Goal: Information Seeking & Learning: Check status

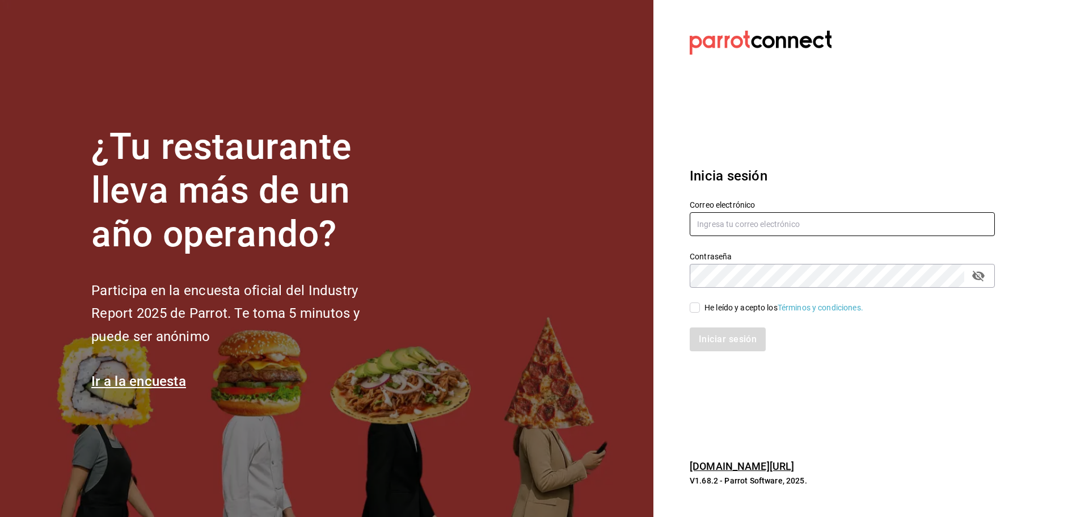
click at [710, 216] on input "text" at bounding box center [842, 224] width 305 height 24
paste input "[EMAIL_ADDRESS][PERSON_NAME][DOMAIN_NAME]"
type input "[EMAIL_ADDRESS][PERSON_NAME][DOMAIN_NAME]"
click at [697, 309] on input "He leído y acepto los Términos y condiciones." at bounding box center [695, 307] width 10 height 10
checkbox input "true"
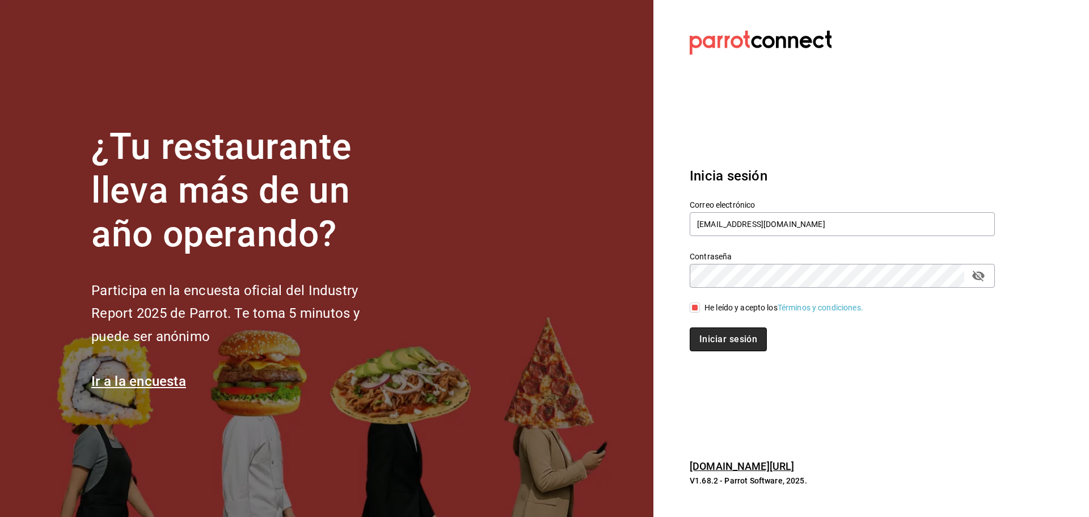
click at [717, 343] on button "Iniciar sesión" at bounding box center [728, 339] width 77 height 24
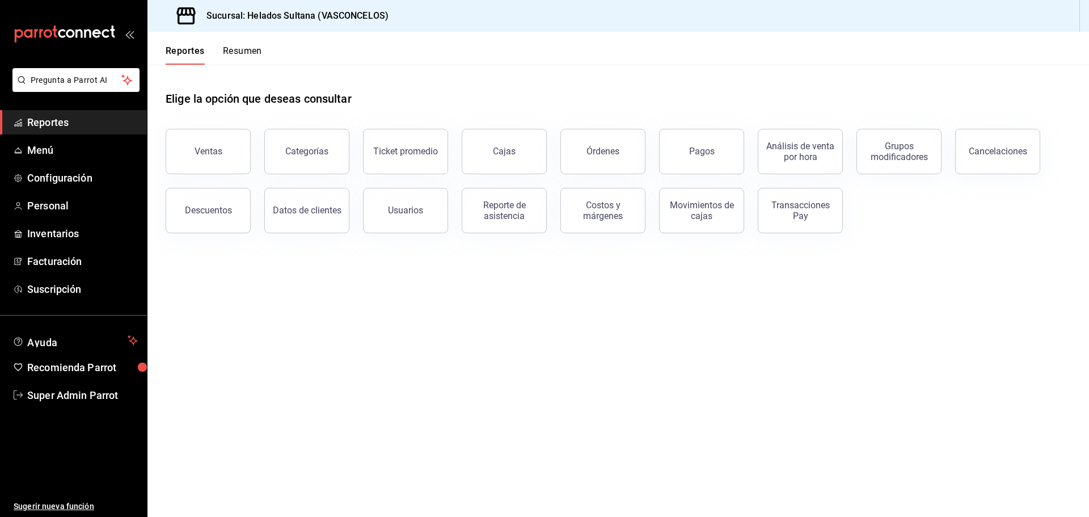
drag, startPoint x: 612, startPoint y: 150, endPoint x: 614, endPoint y: 157, distance: 7.2
click at [614, 157] on button "Órdenes" at bounding box center [603, 151] width 85 height 45
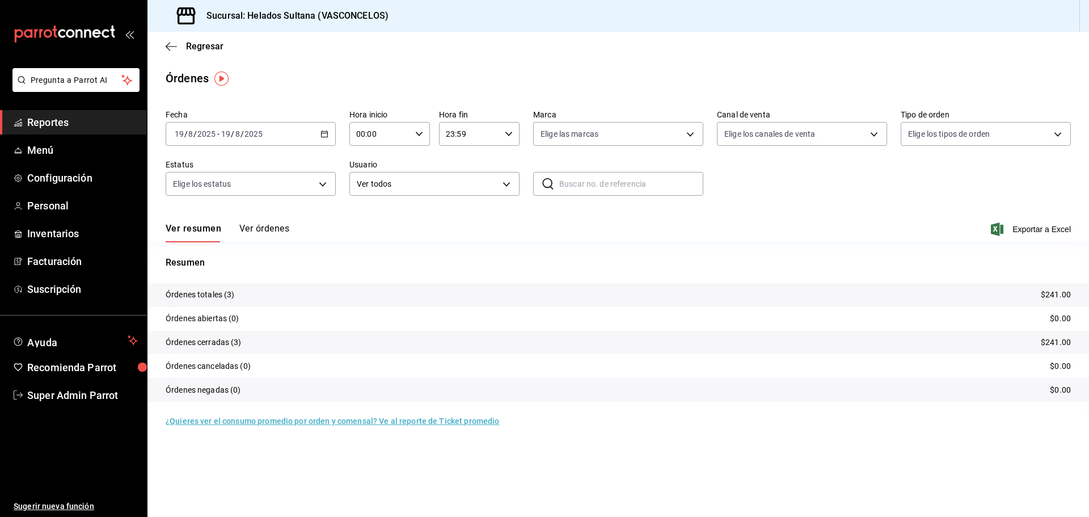
click at [327, 130] on icon "button" at bounding box center [325, 134] width 8 height 8
click at [220, 294] on span "Rango de fechas" at bounding box center [219, 296] width 88 height 12
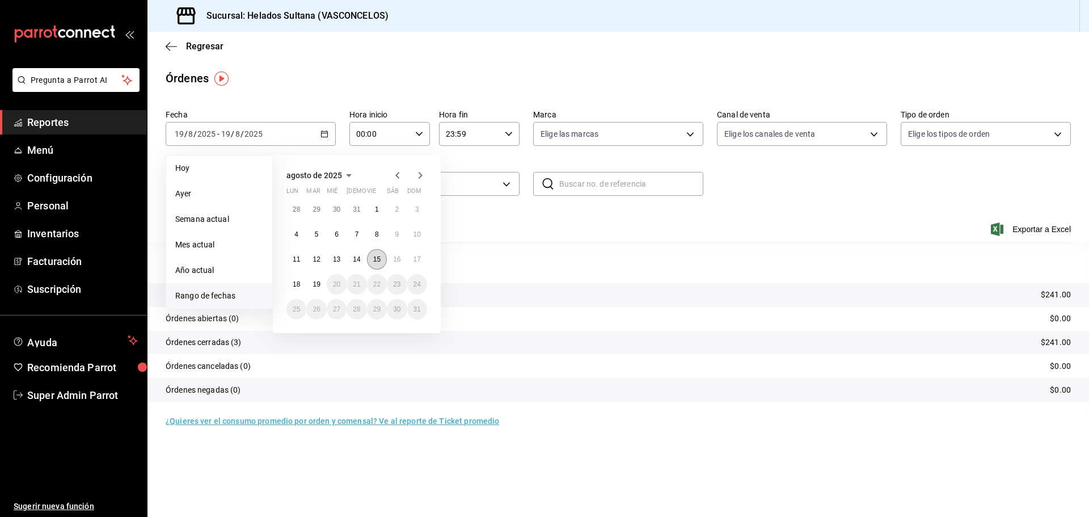
click at [383, 260] on button "15" at bounding box center [377, 259] width 20 height 20
click at [378, 260] on abbr "15" at bounding box center [376, 259] width 7 height 8
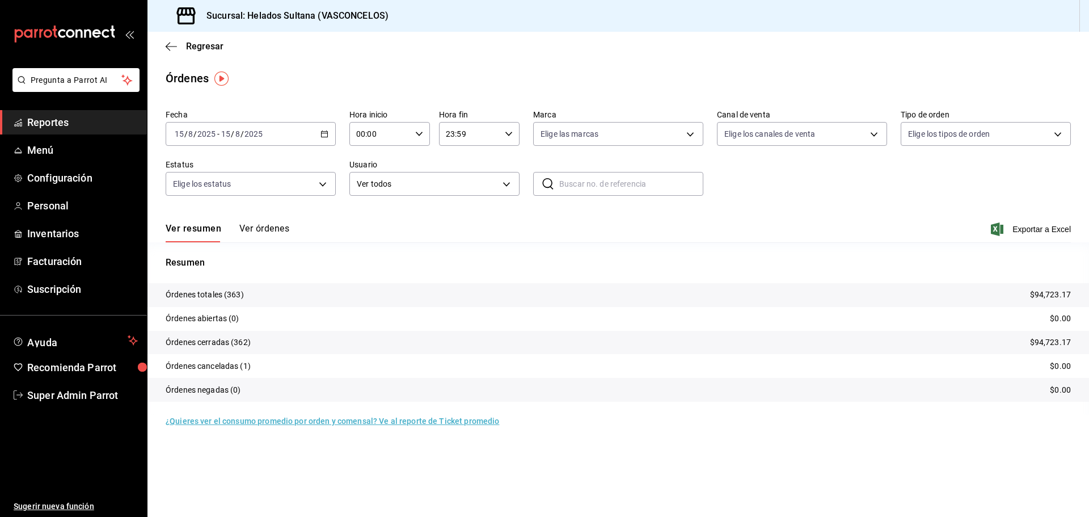
click at [275, 232] on button "Ver órdenes" at bounding box center [264, 232] width 50 height 19
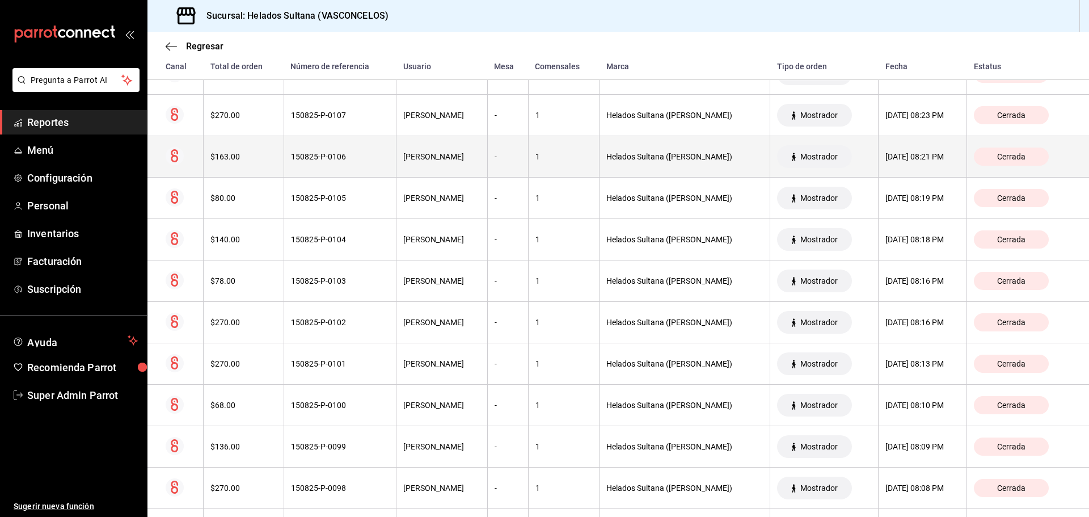
scroll to position [908, 0]
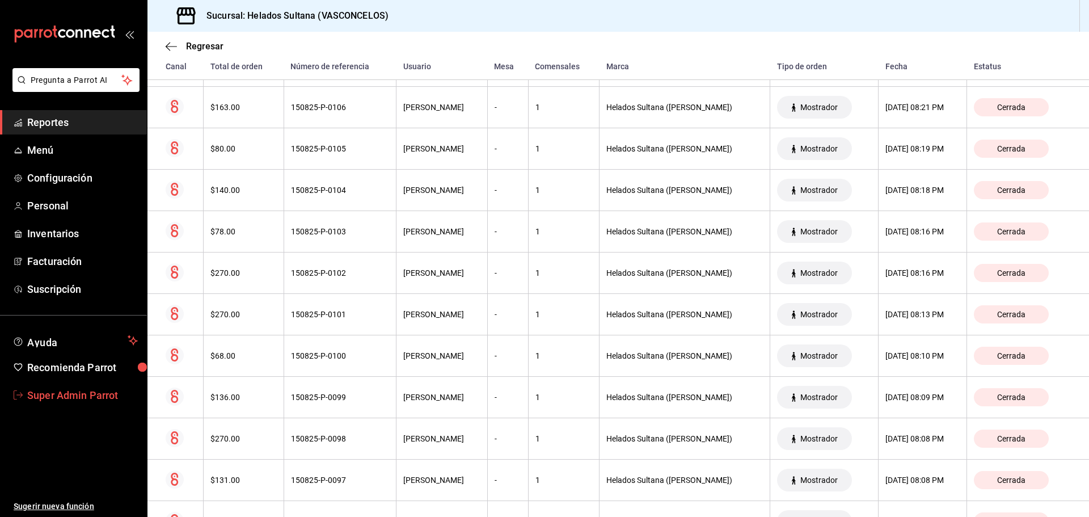
click at [70, 392] on span "Super Admin Parrot" at bounding box center [82, 395] width 111 height 15
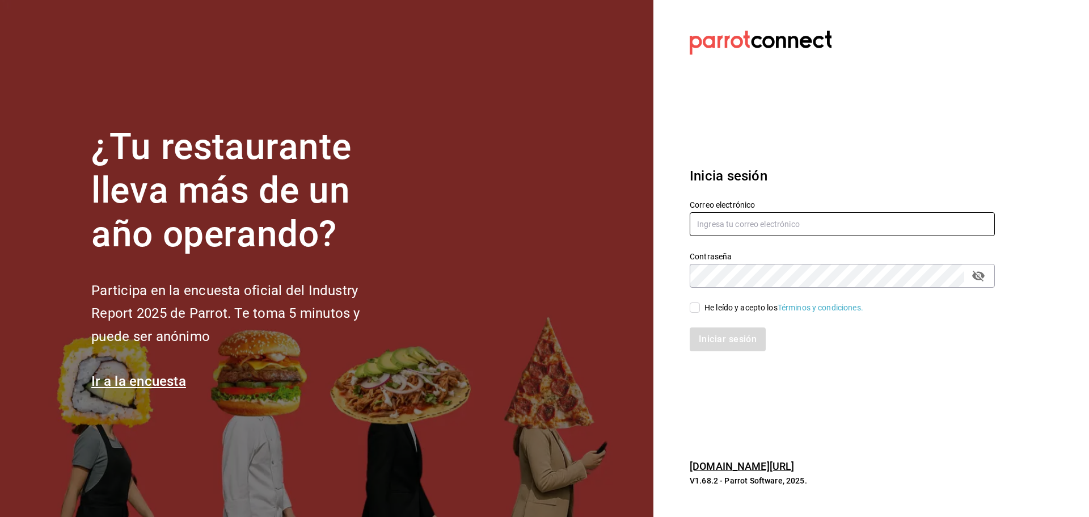
click at [744, 220] on input "text" at bounding box center [842, 224] width 305 height 24
paste input "[EMAIL_ADDRESS][PERSON_NAME][DOMAIN_NAME]"
type input "[EMAIL_ADDRESS][PERSON_NAME][DOMAIN_NAME]"
click at [694, 302] on label "He leído y acepto los Términos y condiciones." at bounding box center [777, 308] width 174 height 12
click at [694, 302] on input "He leído y acepto los Términos y condiciones." at bounding box center [695, 307] width 10 height 10
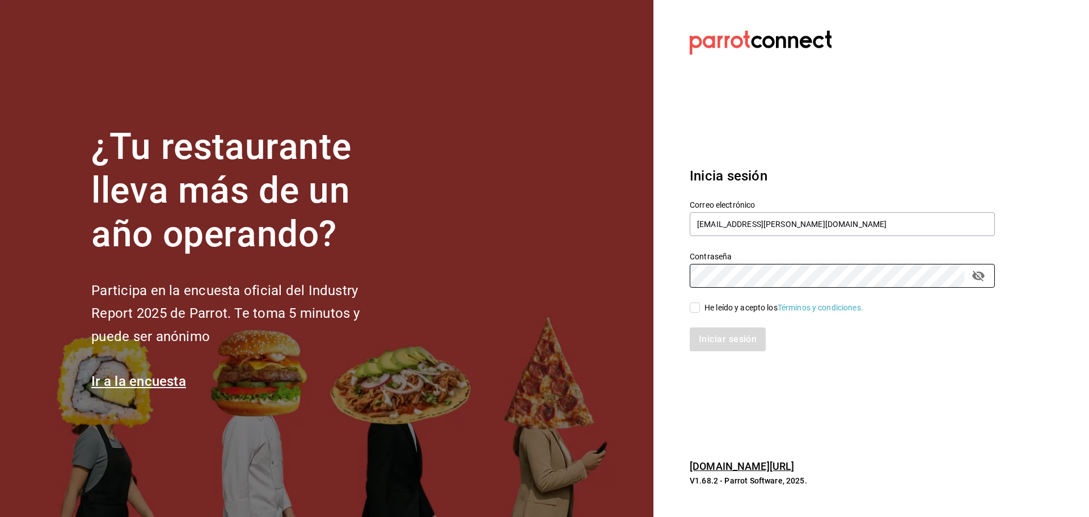
checkbox input "true"
click at [719, 331] on button "Iniciar sesión" at bounding box center [728, 339] width 77 height 24
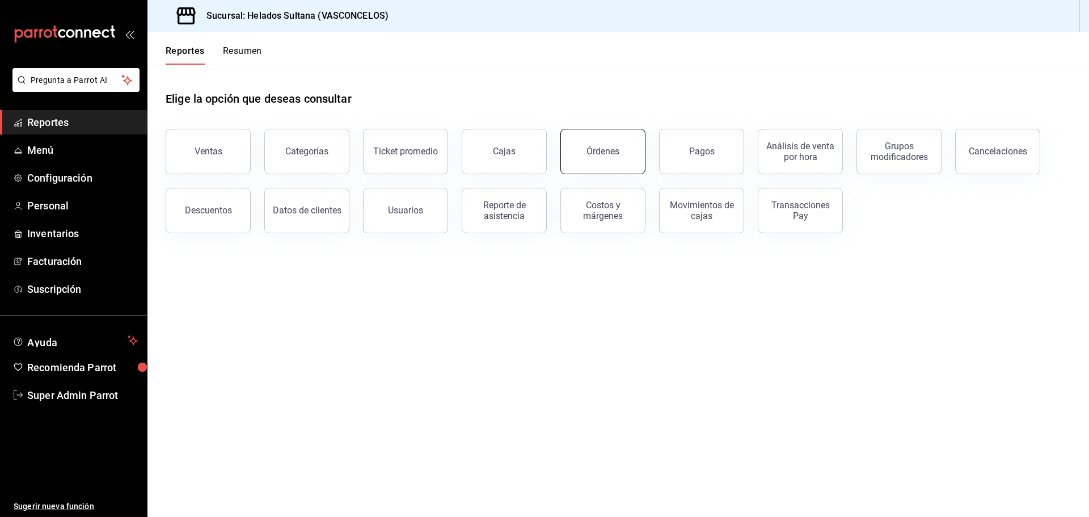
click at [582, 153] on button "Órdenes" at bounding box center [603, 151] width 85 height 45
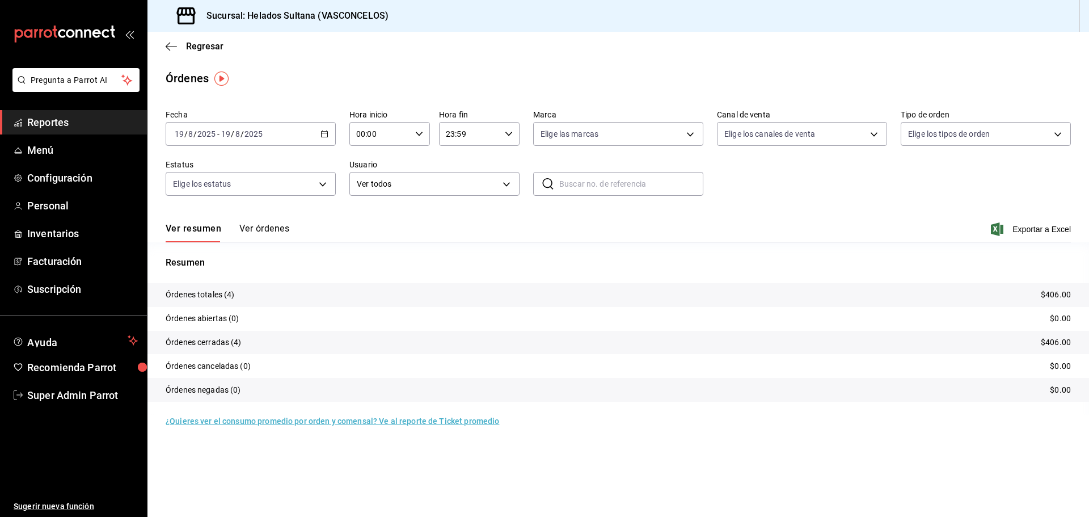
click at [250, 224] on button "Ver órdenes" at bounding box center [264, 232] width 50 height 19
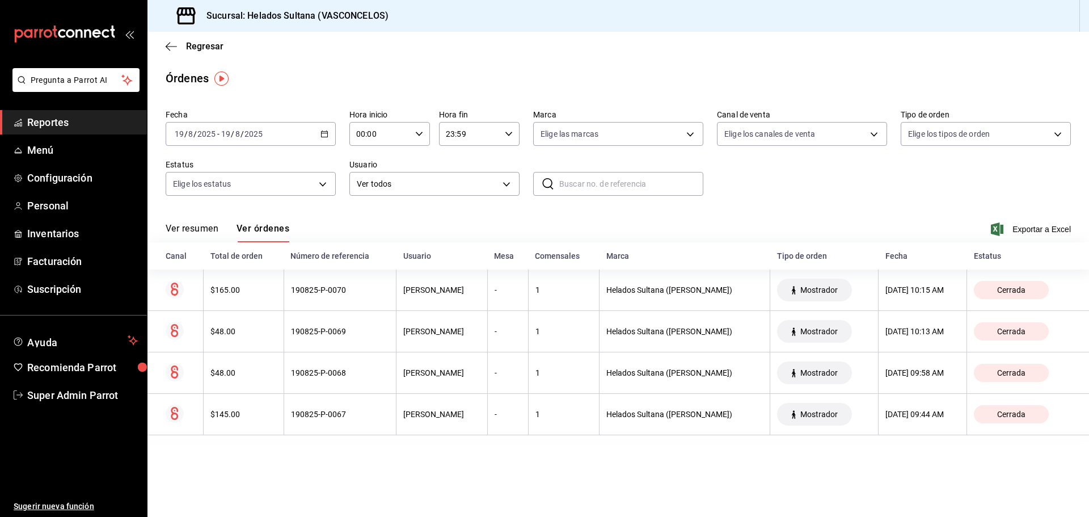
click at [591, 186] on input "text" at bounding box center [631, 183] width 144 height 23
click at [539, 191] on div "​ 0100 ​" at bounding box center [618, 184] width 170 height 24
click at [325, 132] on icon "button" at bounding box center [325, 134] width 8 height 8
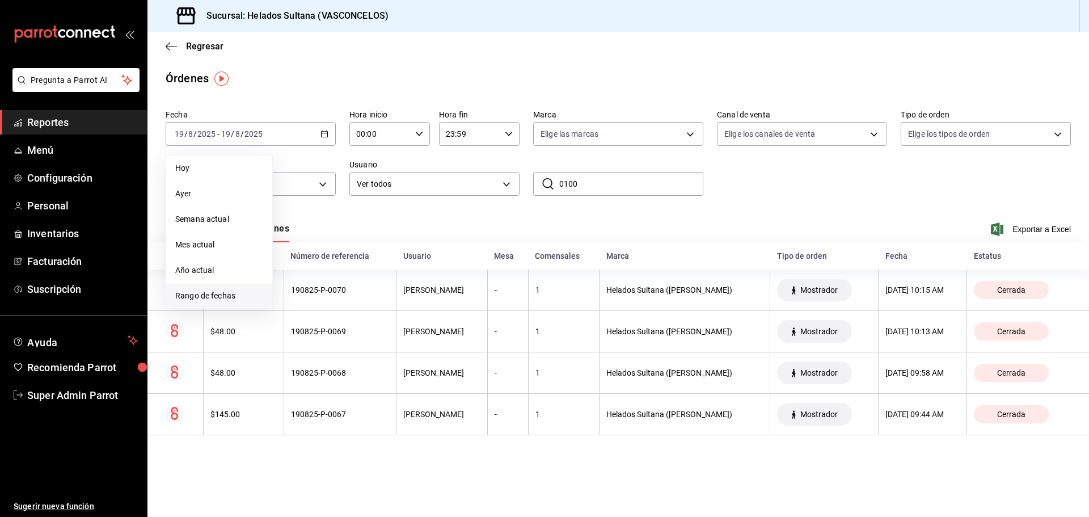
click at [217, 297] on span "Rango de fechas" at bounding box center [219, 296] width 88 height 12
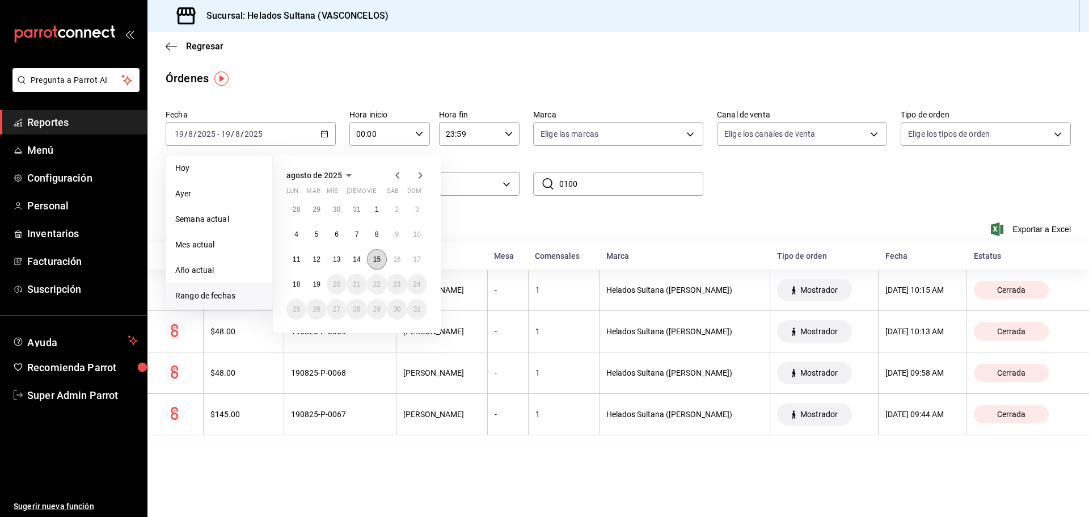
click at [376, 261] on abbr "15" at bounding box center [376, 259] width 7 height 8
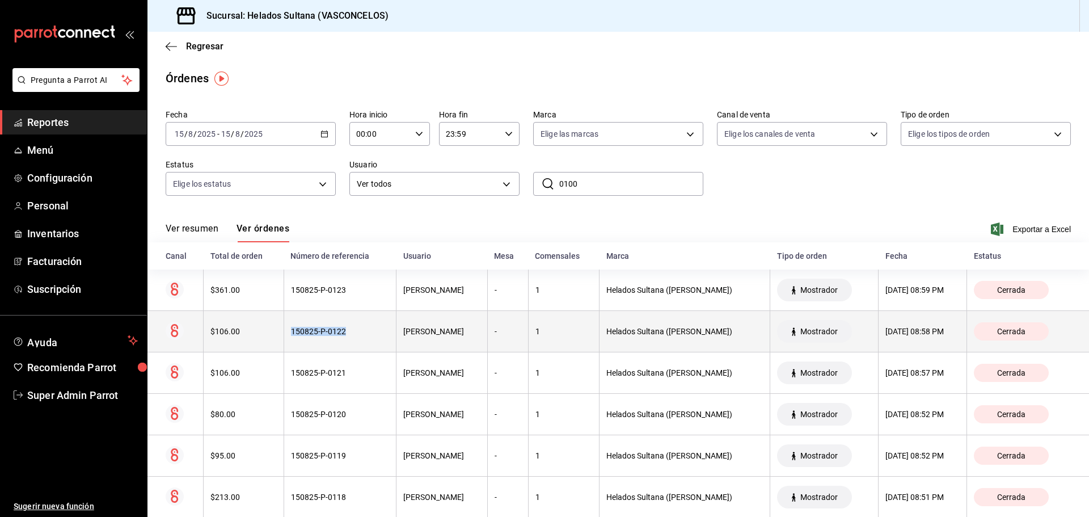
drag, startPoint x: 365, startPoint y: 332, endPoint x: 275, endPoint y: 342, distance: 90.2
click at [275, 342] on tr "$106.00 150825-P-0122 Alejandra Felix - 1 Helados Sultana (Vasconcelos) Mostrad…" at bounding box center [619, 331] width 942 height 41
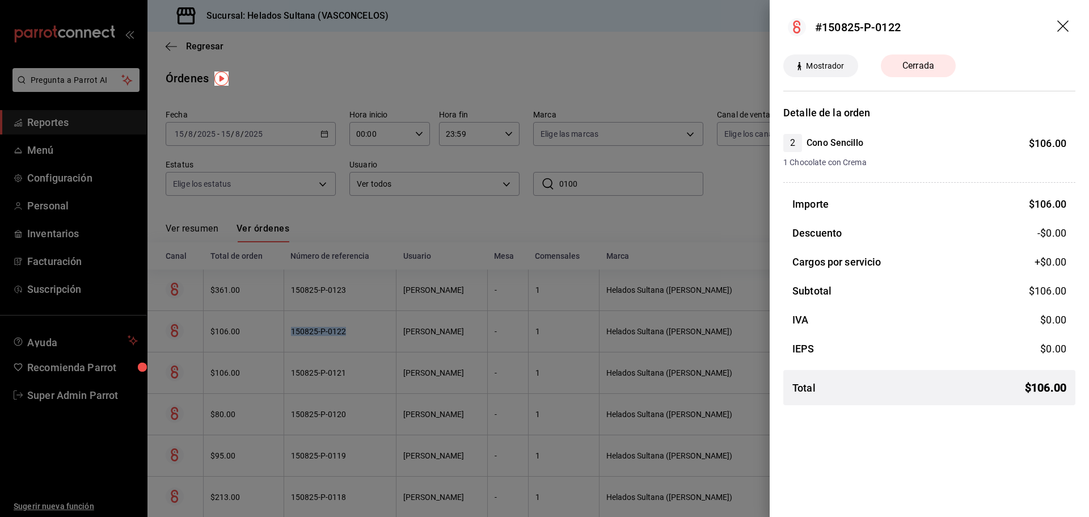
click at [1058, 24] on icon "drag" at bounding box center [1065, 27] width 14 height 14
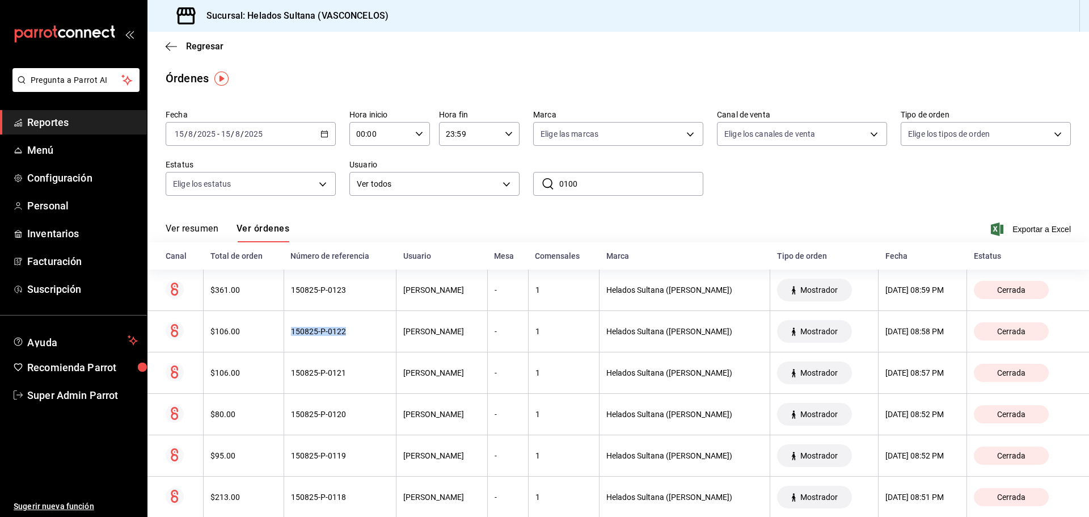
copy tr "150825-P-0122"
drag, startPoint x: 586, startPoint y: 178, endPoint x: 508, endPoint y: 186, distance: 78.1
click at [509, 186] on div "Fecha 2025-08-15 15 / 8 / 2025 - 2025-08-15 15 / 8 / 2025 Hora inicio 00:00 Hor…" at bounding box center [619, 157] width 906 height 104
paste input "150825-P-0122"
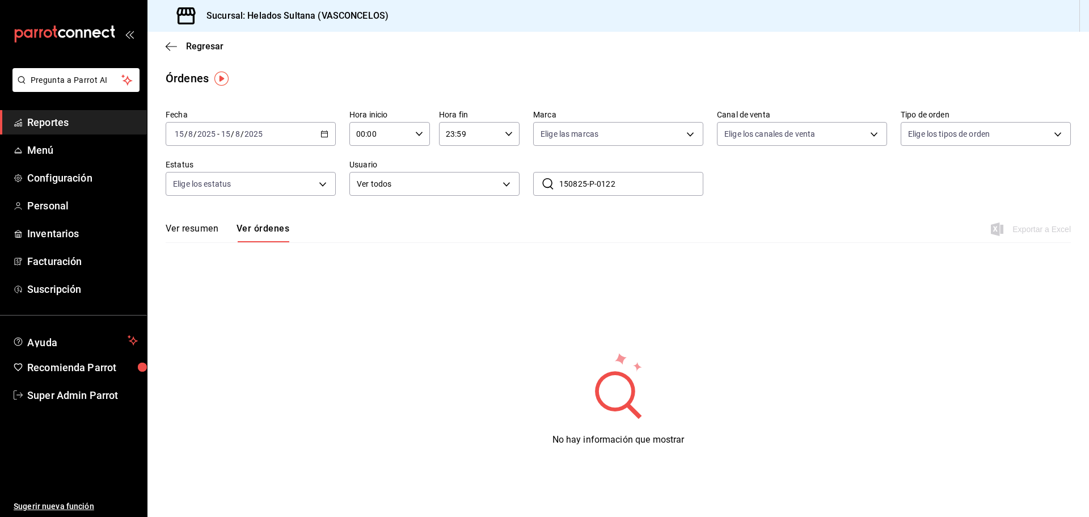
click at [578, 183] on input "150825-P-0122" at bounding box center [631, 183] width 144 height 23
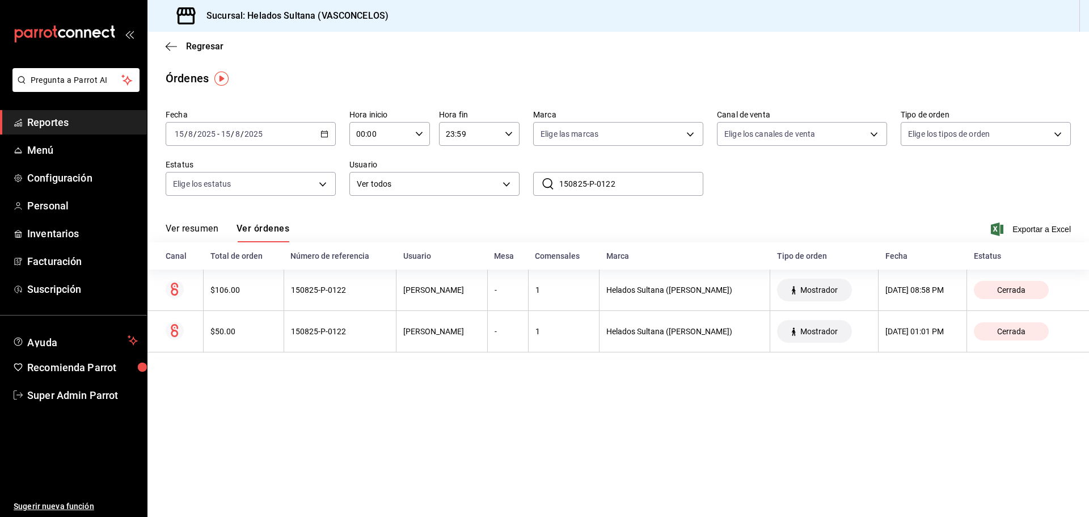
click at [626, 188] on input "150825-P-0122" at bounding box center [631, 183] width 144 height 23
click at [641, 179] on input "150825-P-0100" at bounding box center [631, 183] width 144 height 23
type input "150825-P-0076"
drag, startPoint x: 634, startPoint y: 184, endPoint x: 533, endPoint y: 189, distance: 101.1
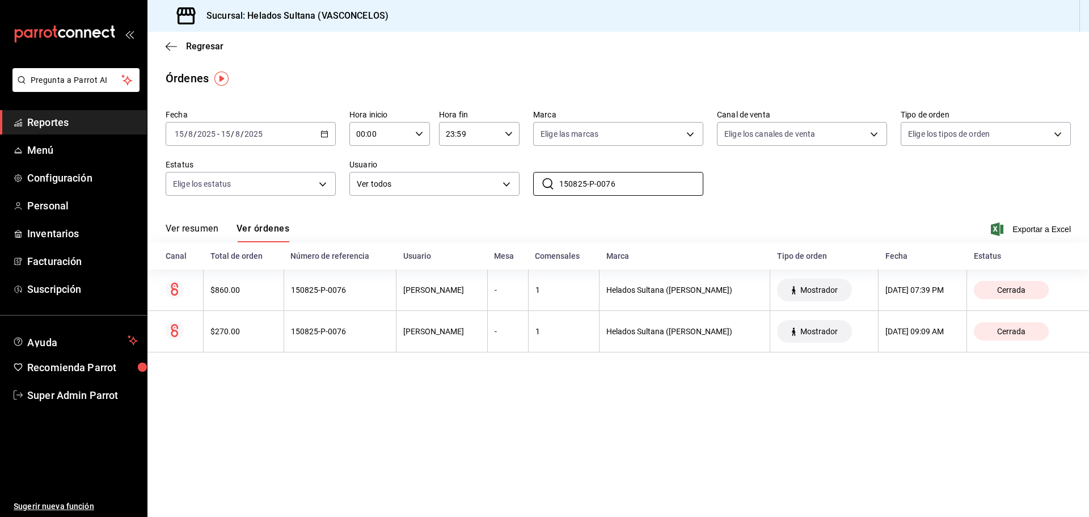
click at [533, 189] on div "Fecha 2025-08-15 15 / 8 / 2025 - 2025-08-15 15 / 8 / 2025 Hora inicio 00:00 Hor…" at bounding box center [619, 157] width 906 height 104
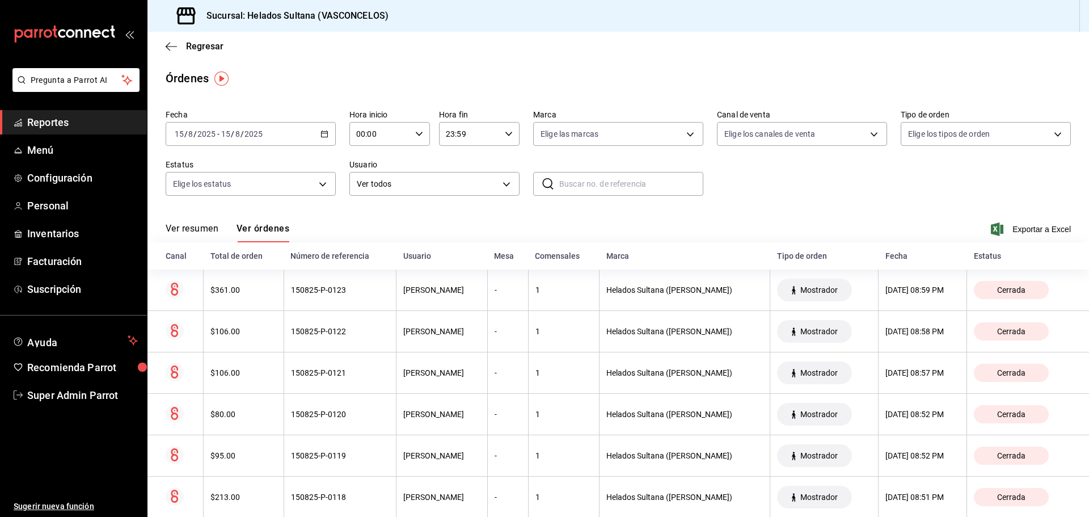
click at [598, 184] on input "text" at bounding box center [631, 183] width 144 height 23
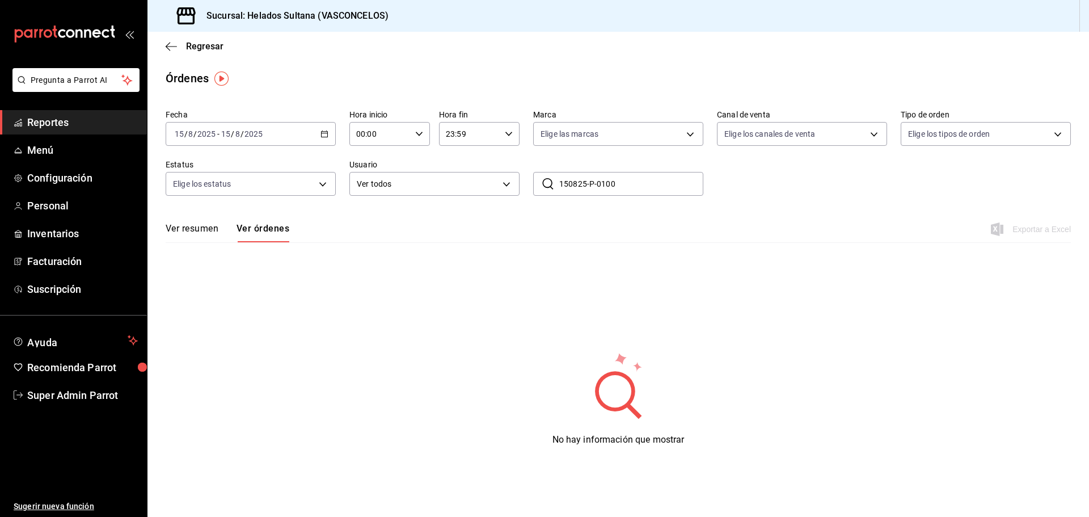
click at [652, 190] on input "150825-P-0100" at bounding box center [631, 183] width 144 height 23
click at [575, 185] on input "150825-P-0100" at bounding box center [631, 183] width 144 height 23
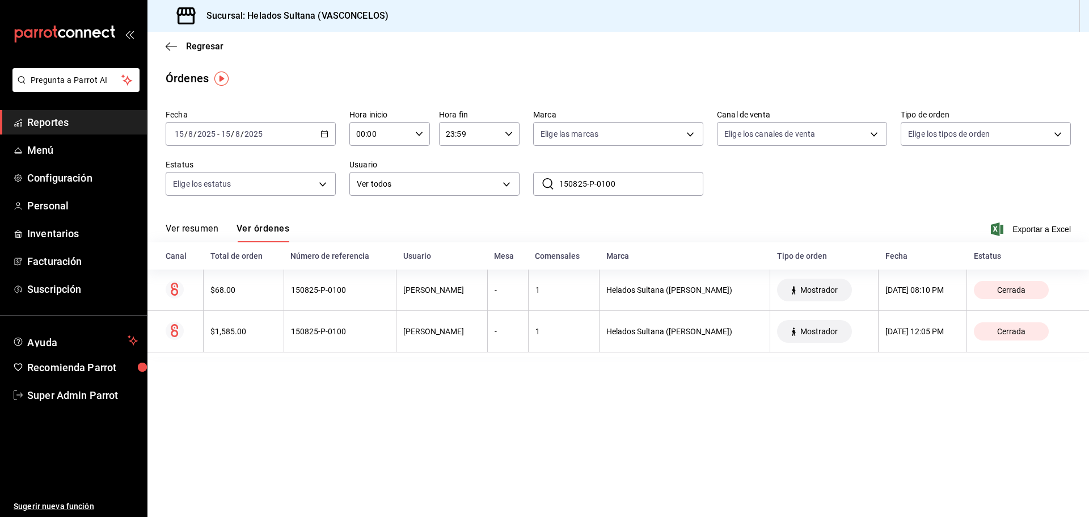
click at [628, 186] on input "150825-P-0100" at bounding box center [631, 183] width 144 height 23
type input "150825-P-0123"
click at [327, 126] on div "2025-08-15 15 / 8 / 2025 - 2025-08-15 15 / 8 / 2025" at bounding box center [251, 134] width 170 height 24
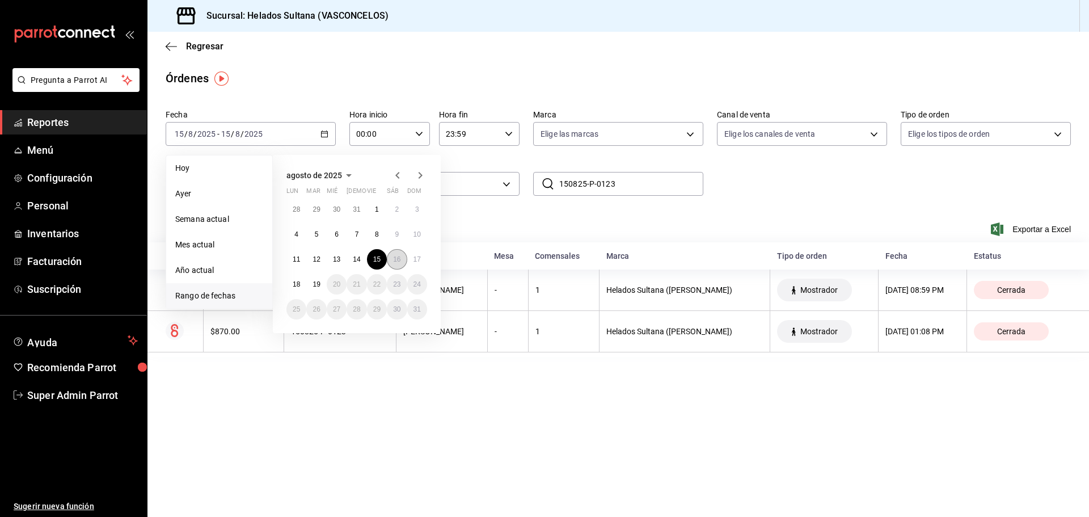
click at [393, 261] on abbr "16" at bounding box center [396, 259] width 7 height 8
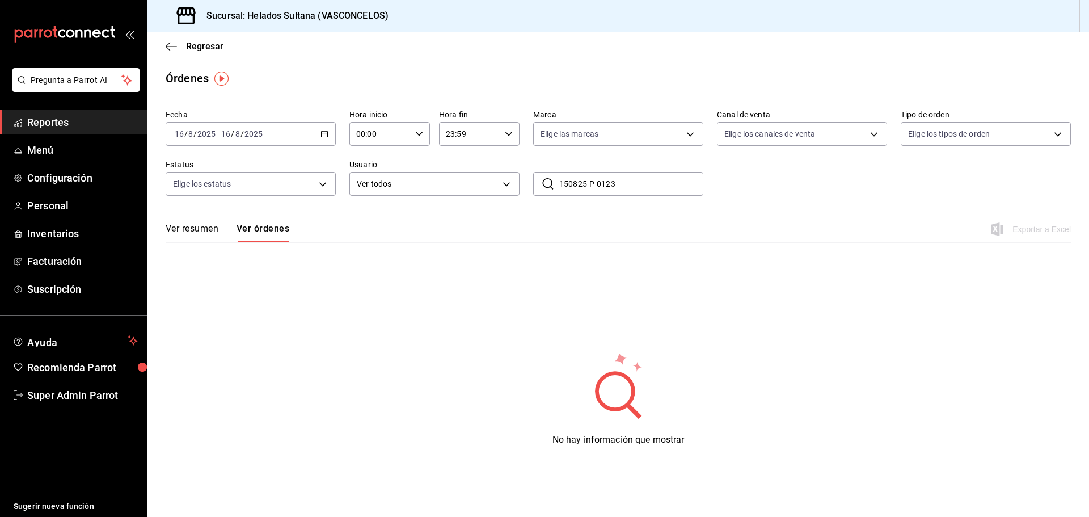
click at [622, 179] on input "150825-P-0123" at bounding box center [631, 183] width 144 height 23
drag, startPoint x: 622, startPoint y: 179, endPoint x: 536, endPoint y: 193, distance: 87.4
click at [536, 193] on div "​ 150825-P-0123 ​" at bounding box center [618, 184] width 170 height 24
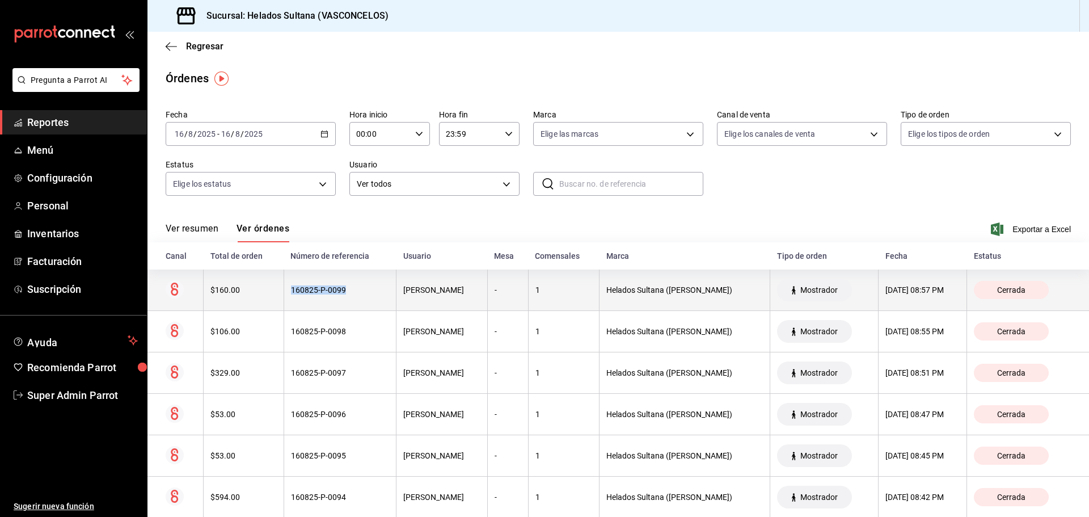
drag, startPoint x: 351, startPoint y: 293, endPoint x: 289, endPoint y: 306, distance: 62.7
click at [289, 306] on th "160825-P-0099" at bounding box center [340, 290] width 113 height 41
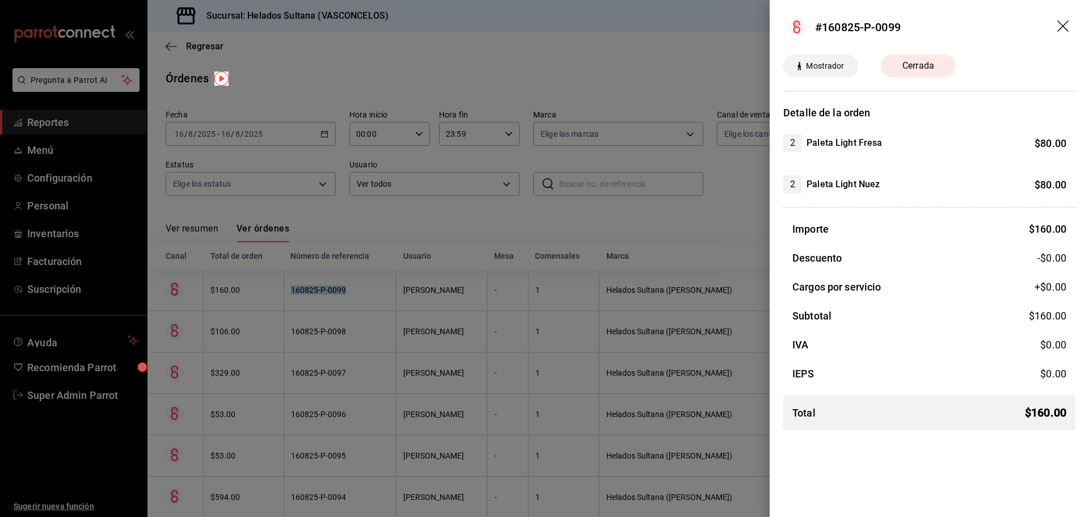
click at [1062, 26] on icon "drag" at bounding box center [1063, 25] width 11 height 11
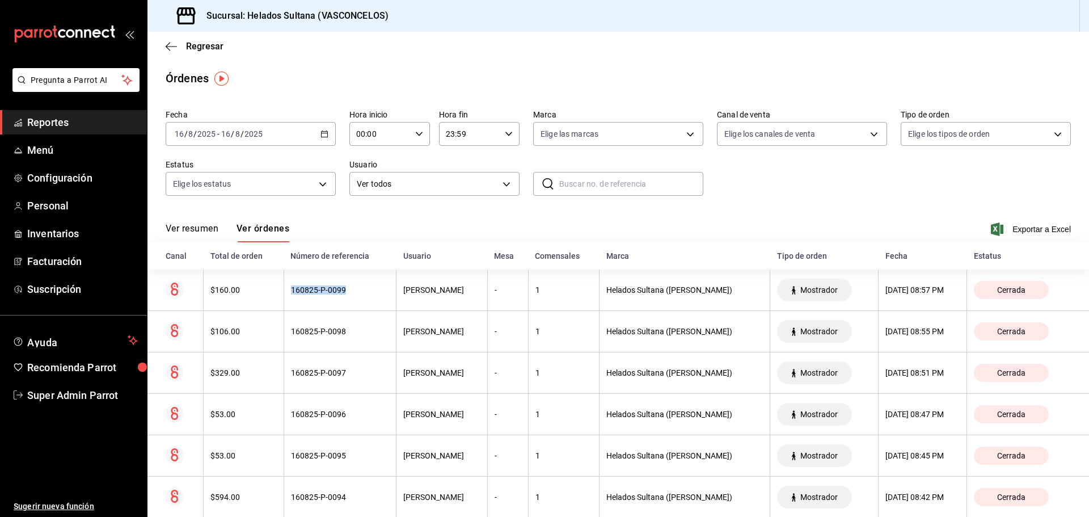
copy div "160825-P-0099"
click at [621, 181] on input "text" at bounding box center [631, 183] width 144 height 23
paste input "160825-P-0099"
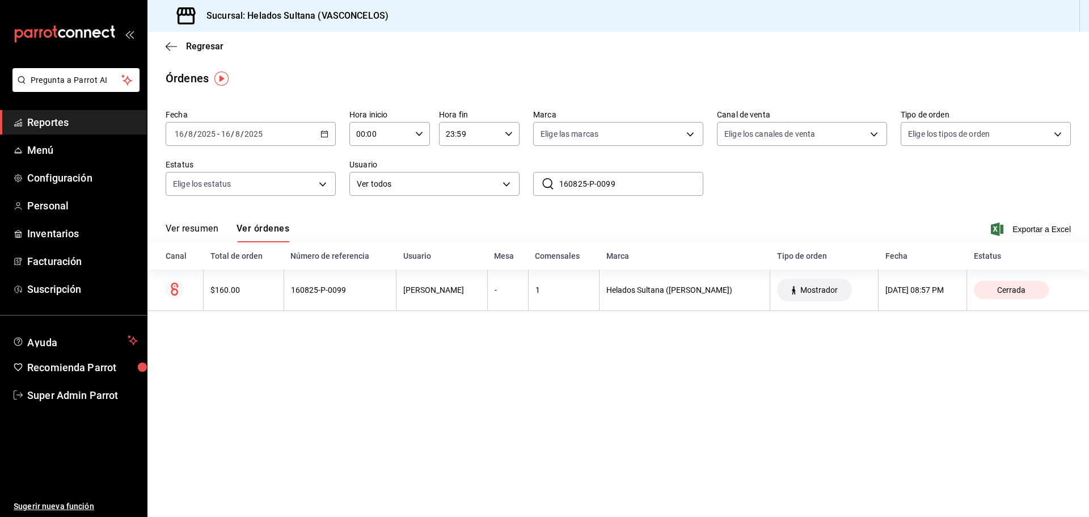
click at [629, 186] on input "160825-P-0099" at bounding box center [631, 183] width 144 height 23
type input "1"
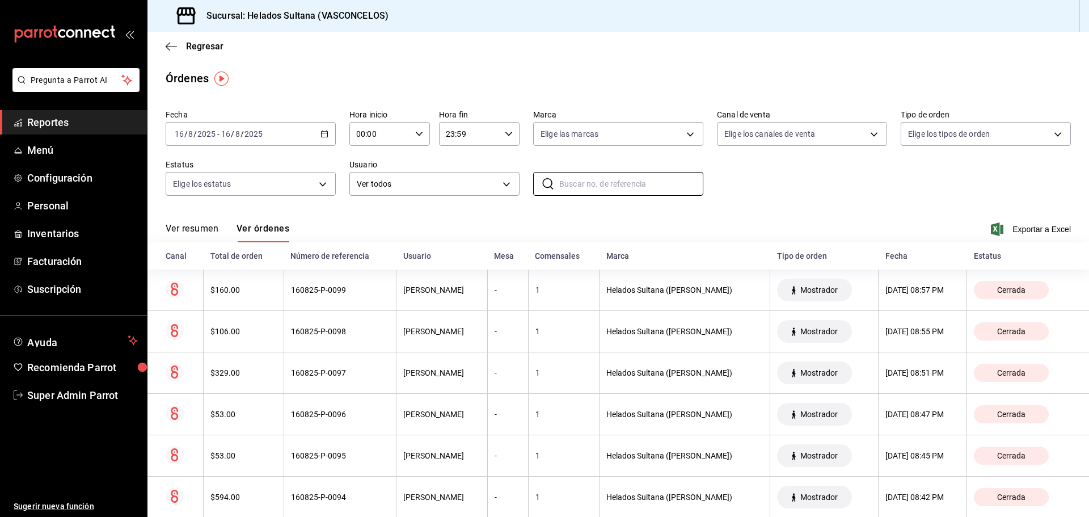
click at [326, 134] on \(Stroke\) "button" at bounding box center [324, 134] width 7 height 6
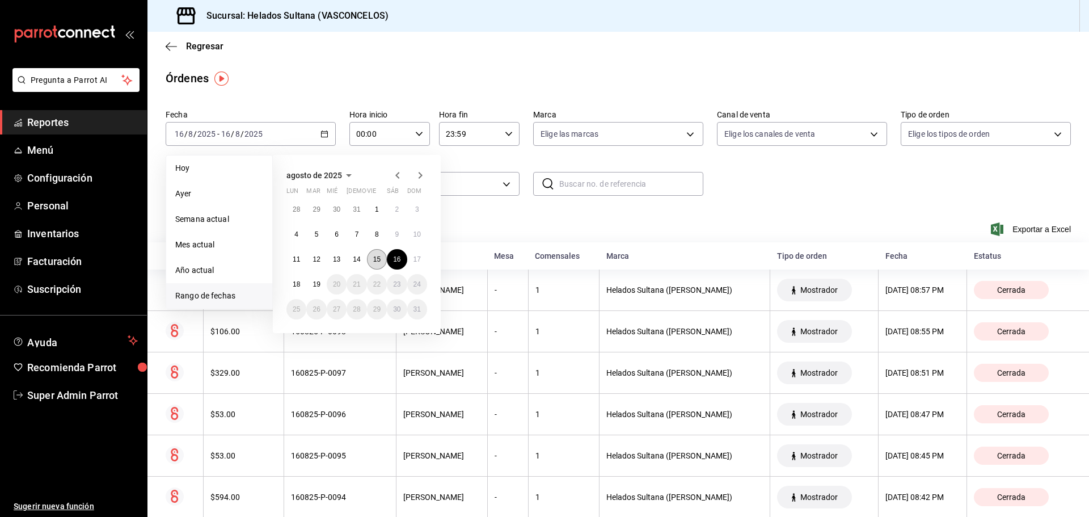
click at [376, 256] on abbr "15" at bounding box center [376, 259] width 7 height 8
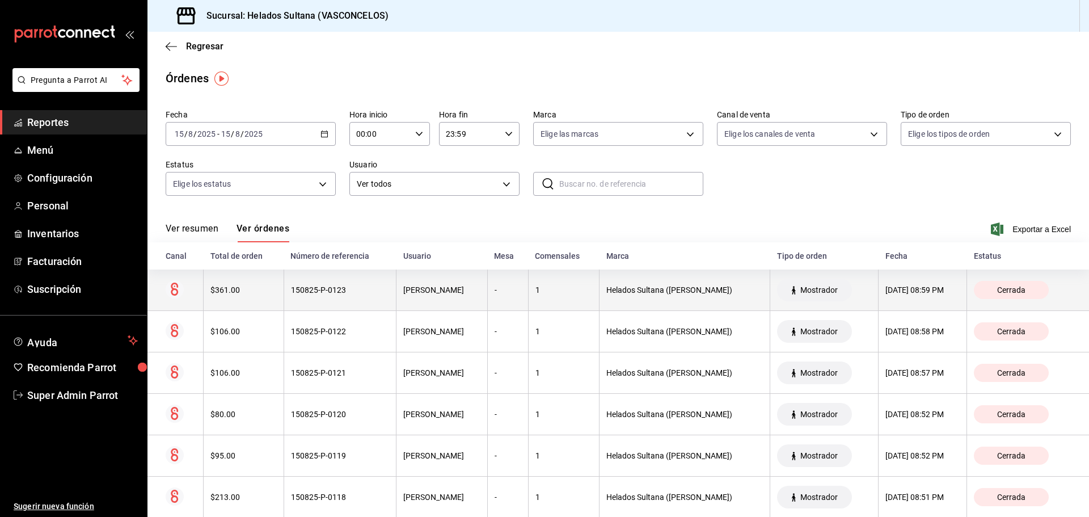
click at [356, 290] on div "150825-P-0123" at bounding box center [340, 289] width 99 height 9
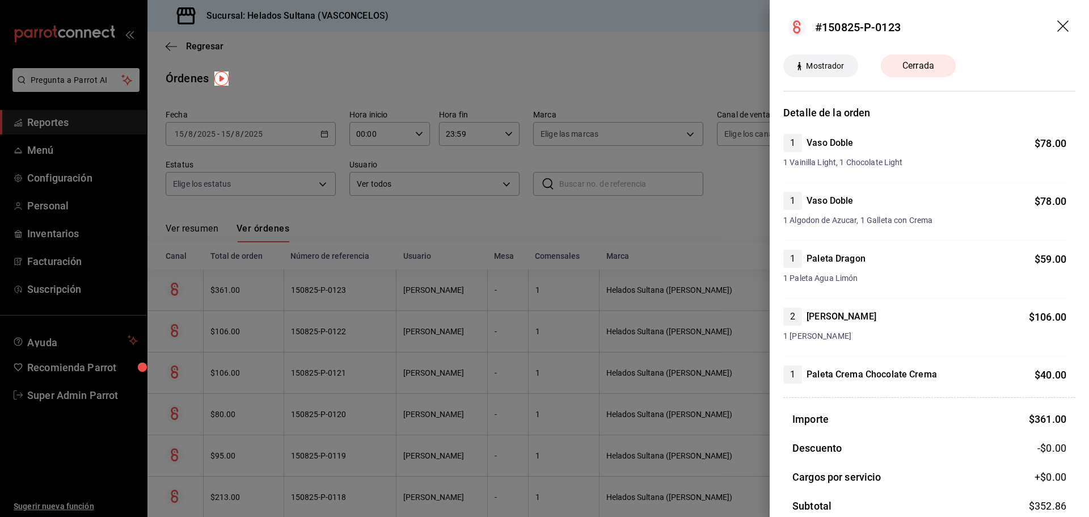
click at [299, 301] on div at bounding box center [544, 258] width 1089 height 517
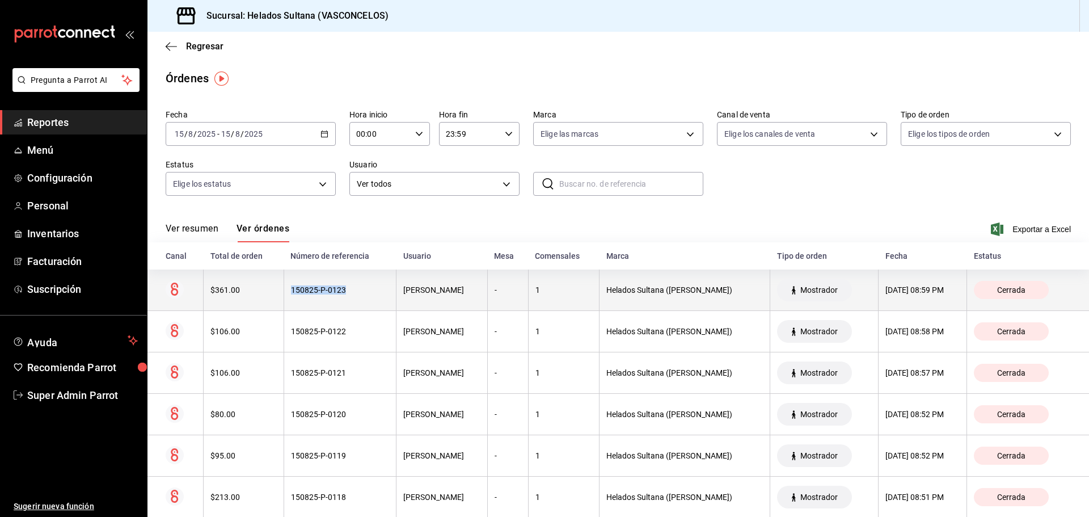
drag, startPoint x: 345, startPoint y: 291, endPoint x: 287, endPoint y: 293, distance: 58.5
click at [287, 293] on th "150825-P-0123" at bounding box center [340, 290] width 113 height 41
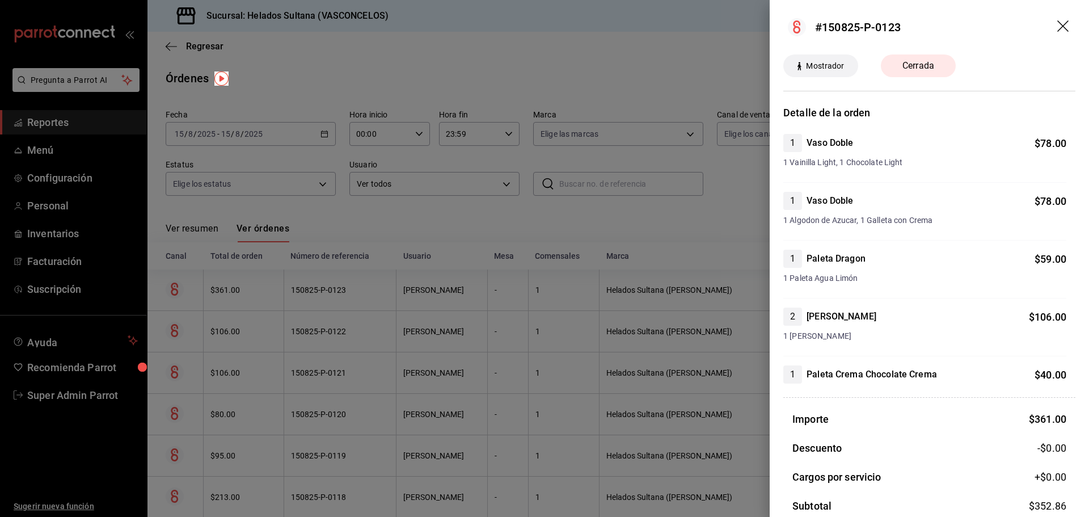
click at [1066, 25] on header "#150825-P-0123" at bounding box center [929, 27] width 319 height 54
click at [1058, 26] on icon "drag" at bounding box center [1063, 25] width 11 height 11
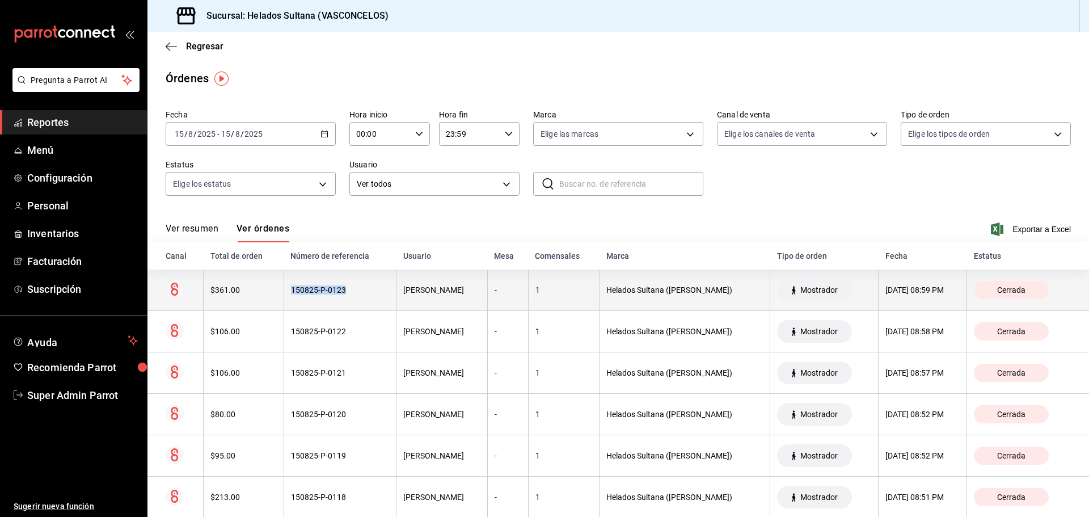
drag, startPoint x: 353, startPoint y: 284, endPoint x: 289, endPoint y: 293, distance: 64.8
click at [289, 293] on th "150825-P-0123" at bounding box center [340, 290] width 113 height 41
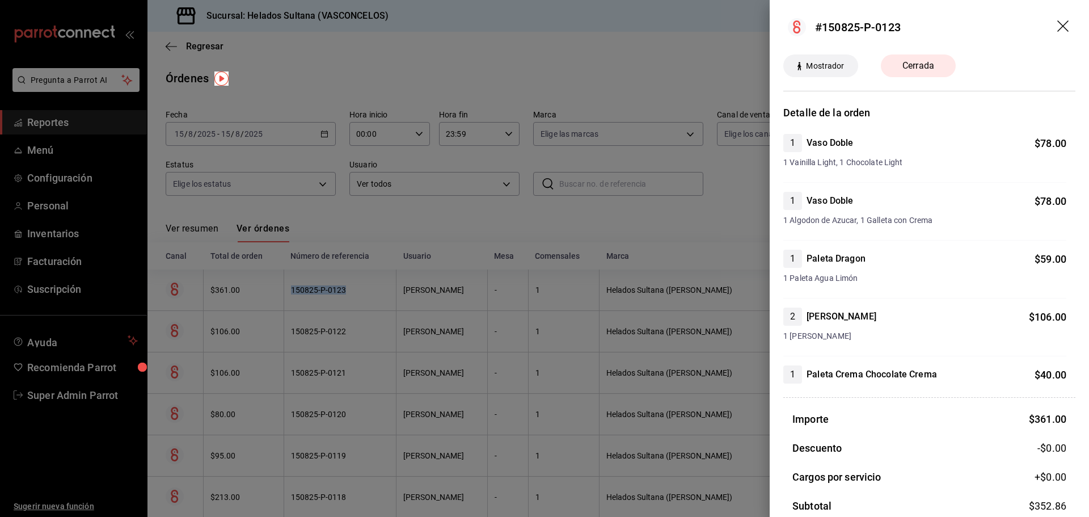
click at [1058, 30] on icon "drag" at bounding box center [1065, 27] width 14 height 14
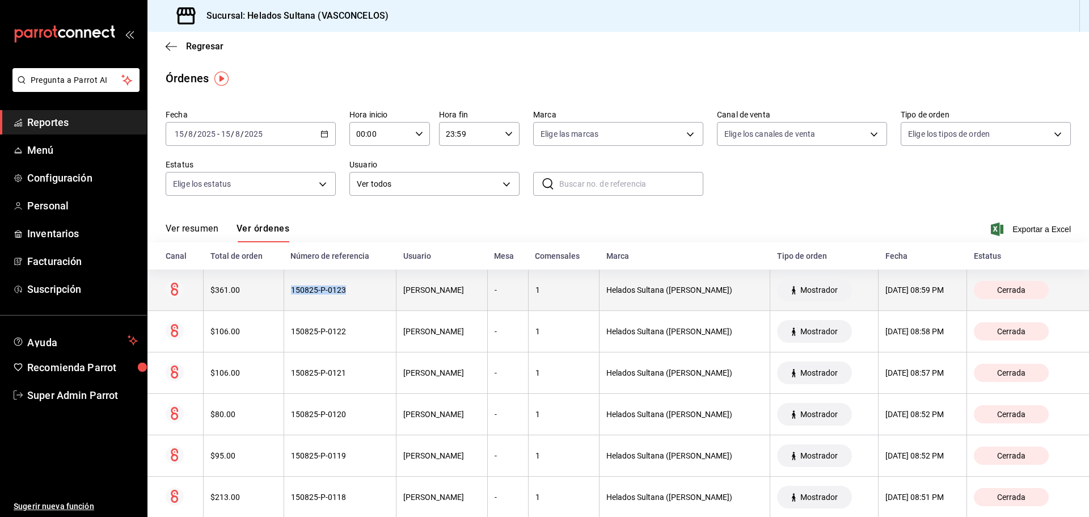
copy div "150825-P-0123"
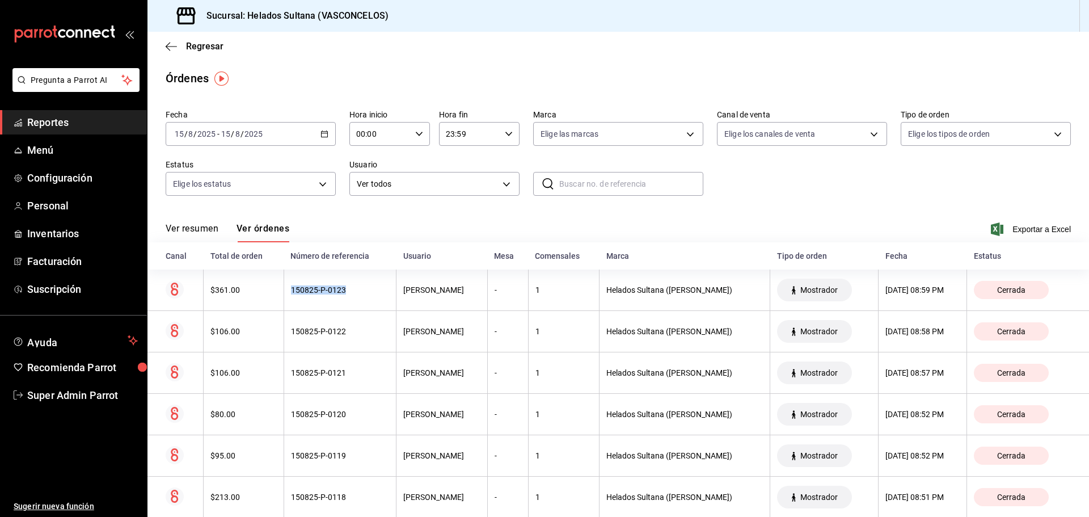
copy div "150825-P-0123"
